Goal: Task Accomplishment & Management: Manage account settings

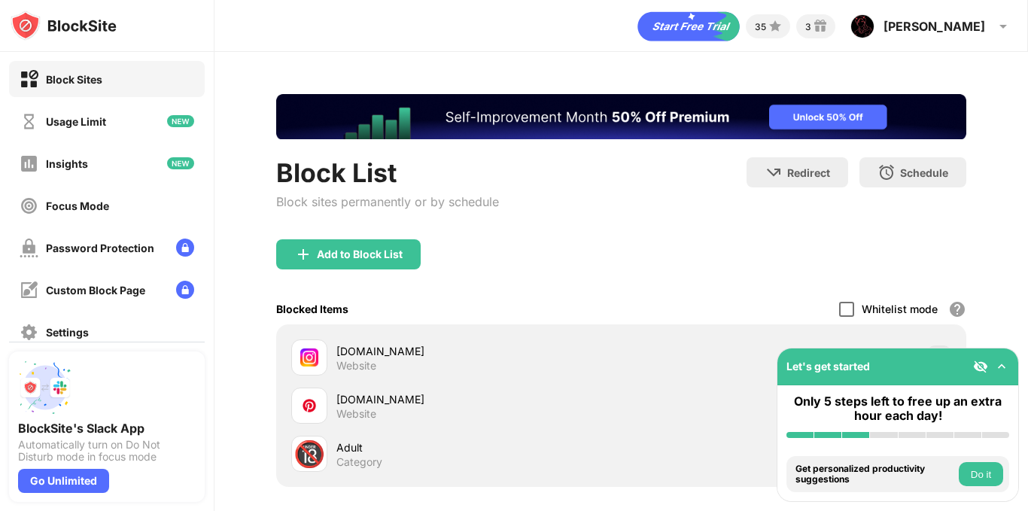
click at [839, 305] on div at bounding box center [846, 309] width 15 height 15
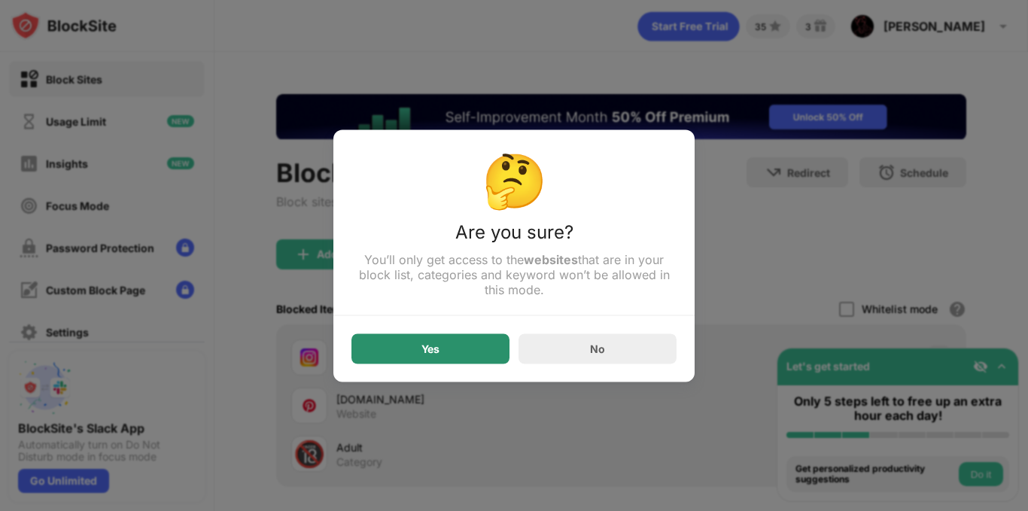
click at [454, 354] on div "Yes" at bounding box center [430, 348] width 158 height 30
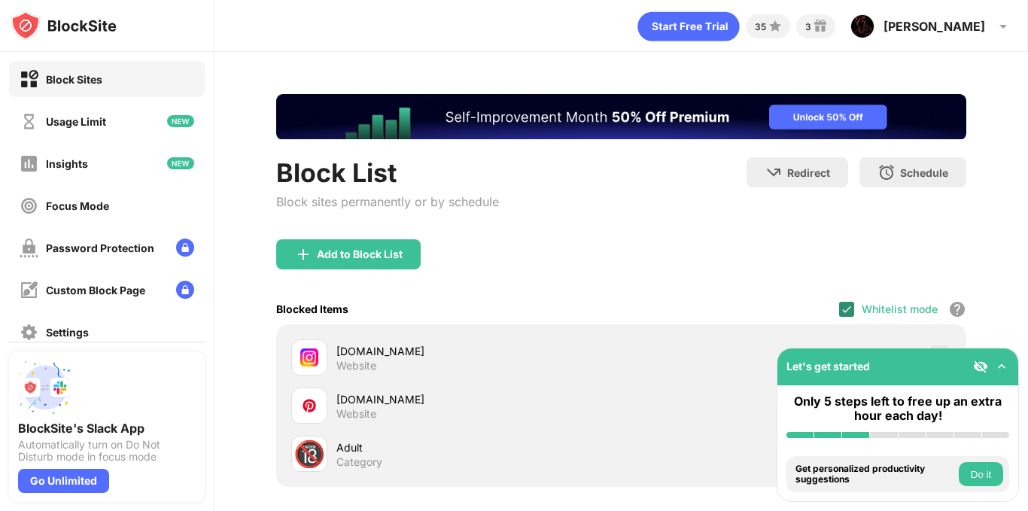
click at [840, 311] on img at bounding box center [846, 309] width 12 height 12
click at [839, 315] on div at bounding box center [846, 309] width 15 height 15
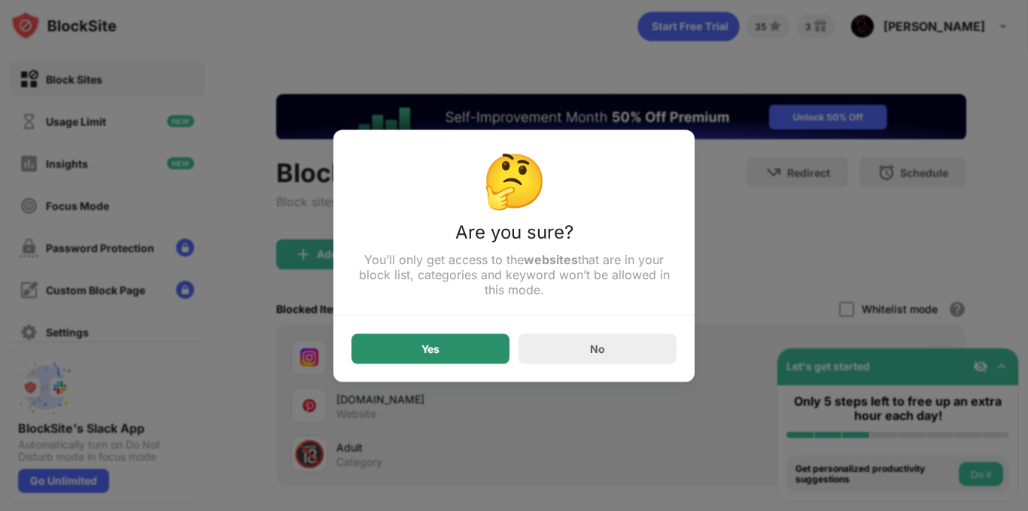
click at [419, 351] on div "Yes" at bounding box center [430, 348] width 158 height 30
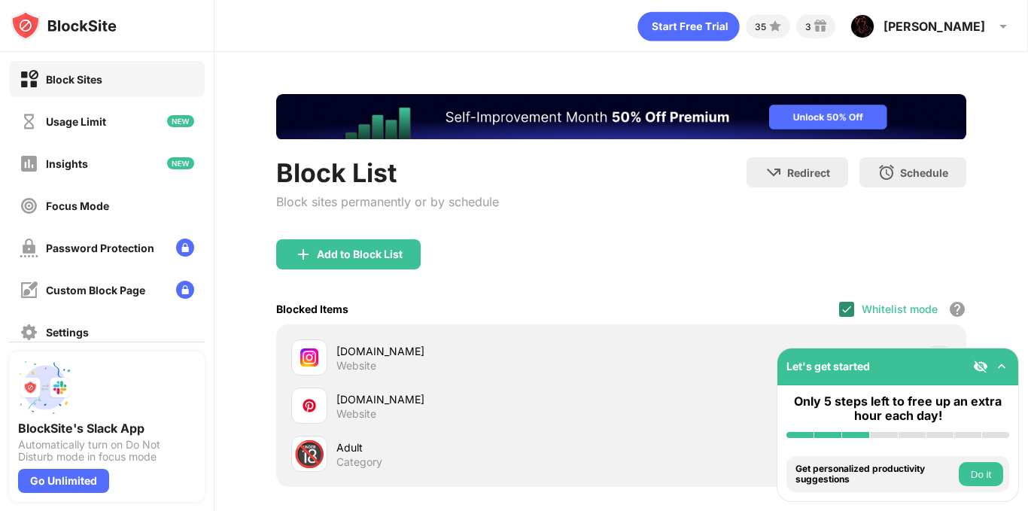
click at [840, 308] on img at bounding box center [846, 309] width 12 height 12
